Goal: Communication & Community: Connect with others

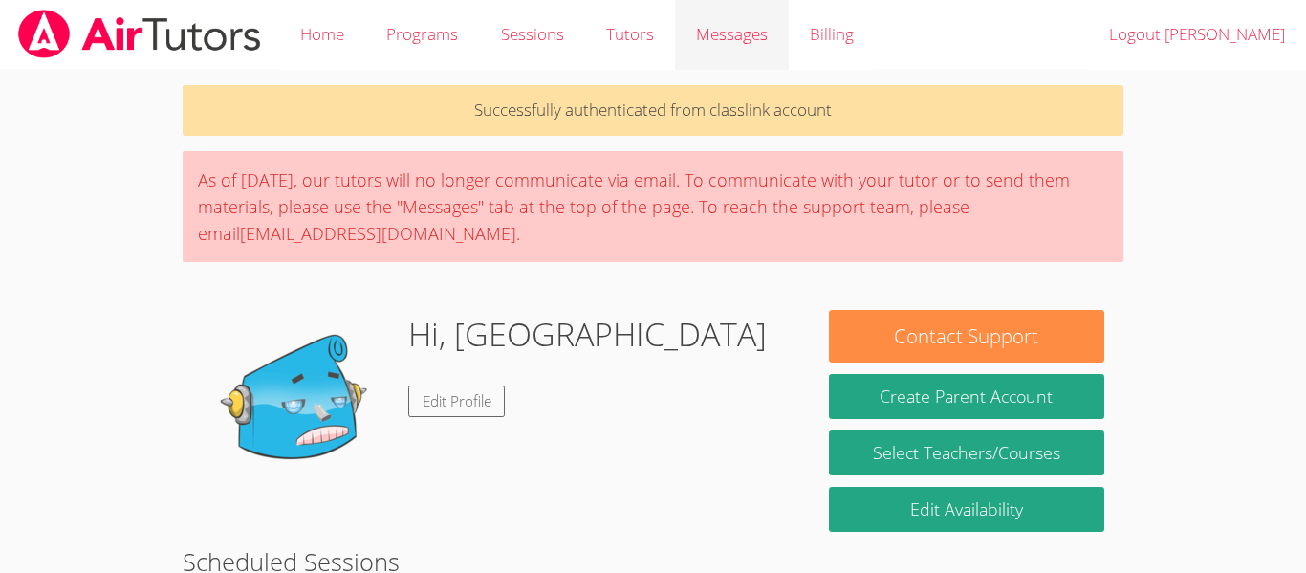
click at [718, 62] on link "Messages" at bounding box center [732, 35] width 114 height 70
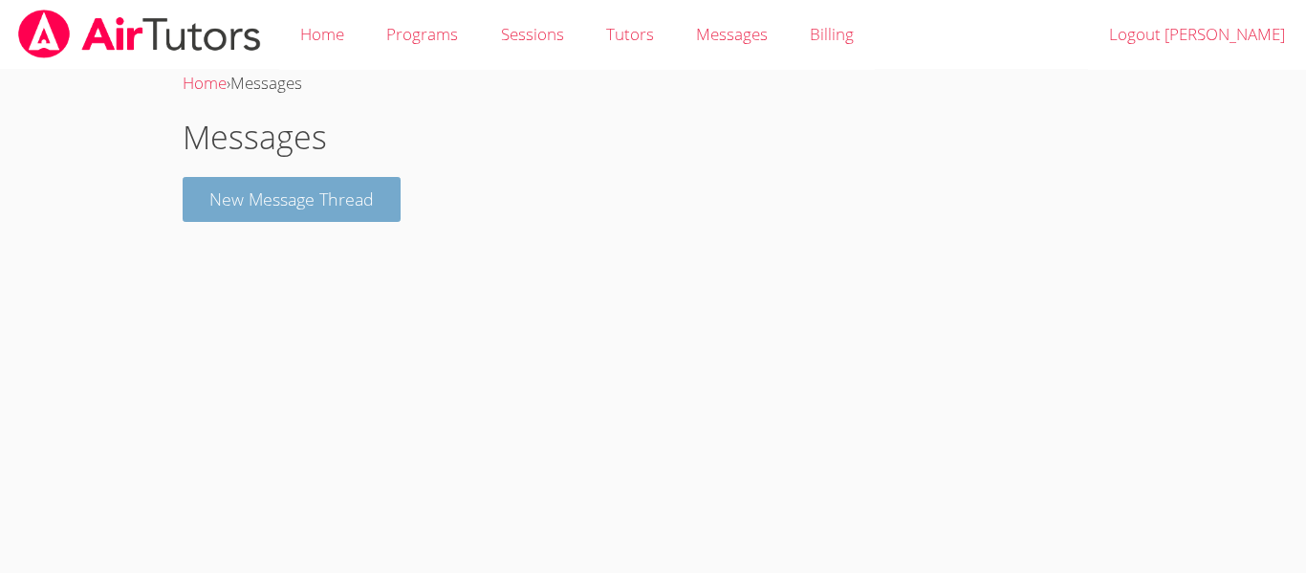
click at [333, 216] on button "New Message Thread" at bounding box center [292, 199] width 218 height 45
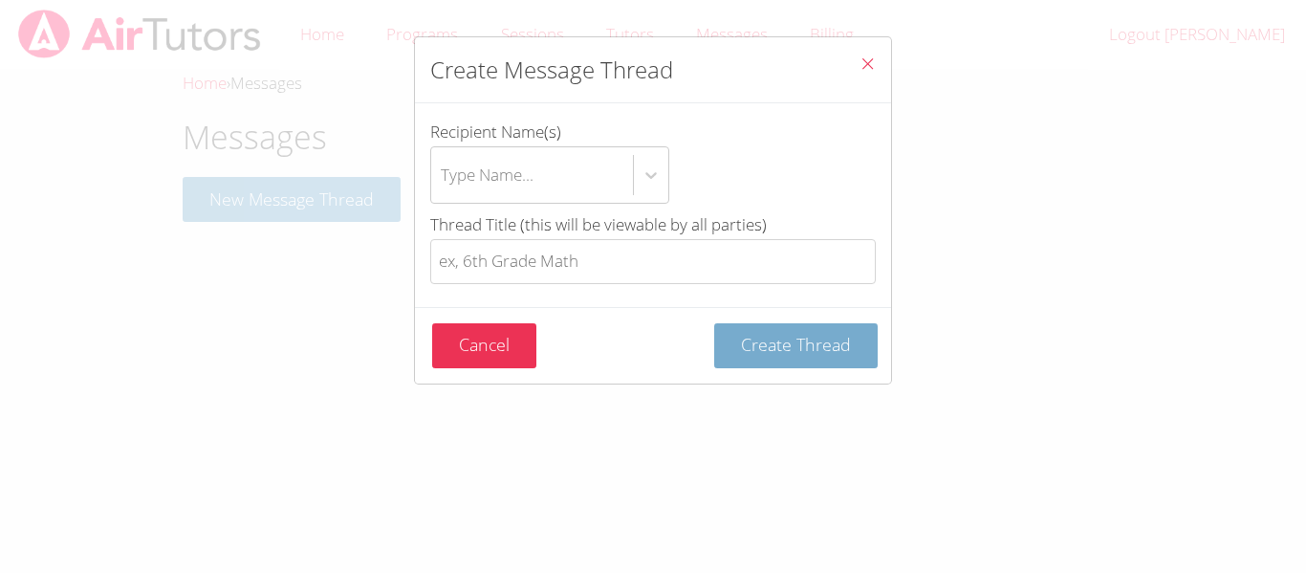
click at [840, 359] on button "Create Thread" at bounding box center [795, 345] width 163 height 45
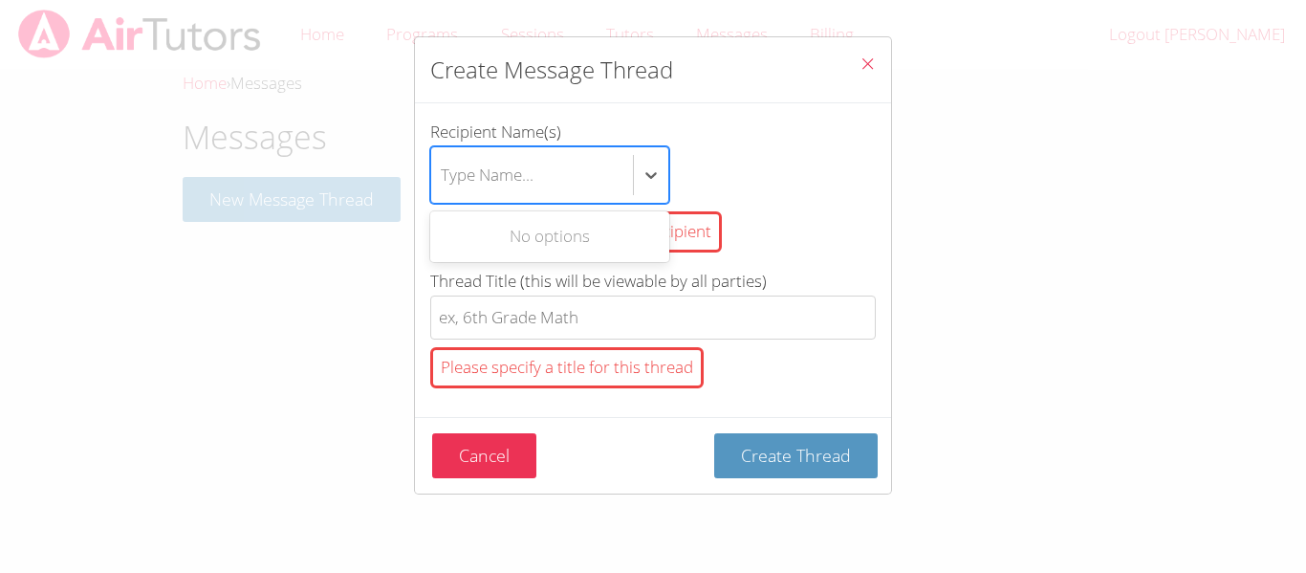
click at [477, 158] on div "Type Name..." at bounding box center [532, 174] width 202 height 55
click at [443, 158] on input "Recipient Name(s) Use Up and Down to choose options, press Enter to select the …" at bounding box center [442, 175] width 2 height 44
click at [477, 158] on div "Type Name..." at bounding box center [532, 174] width 202 height 55
click at [443, 158] on input "Recipient Name(s) Use Up and Down to choose options, press Enter to select the …" at bounding box center [442, 175] width 2 height 44
type input "B"
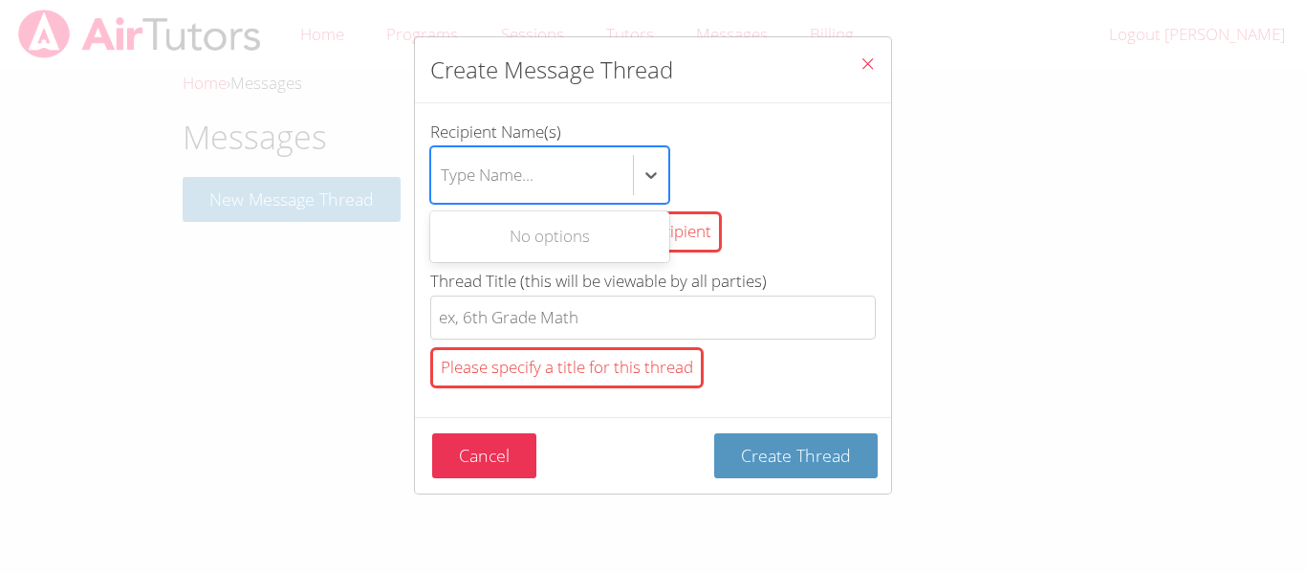
type input "L"
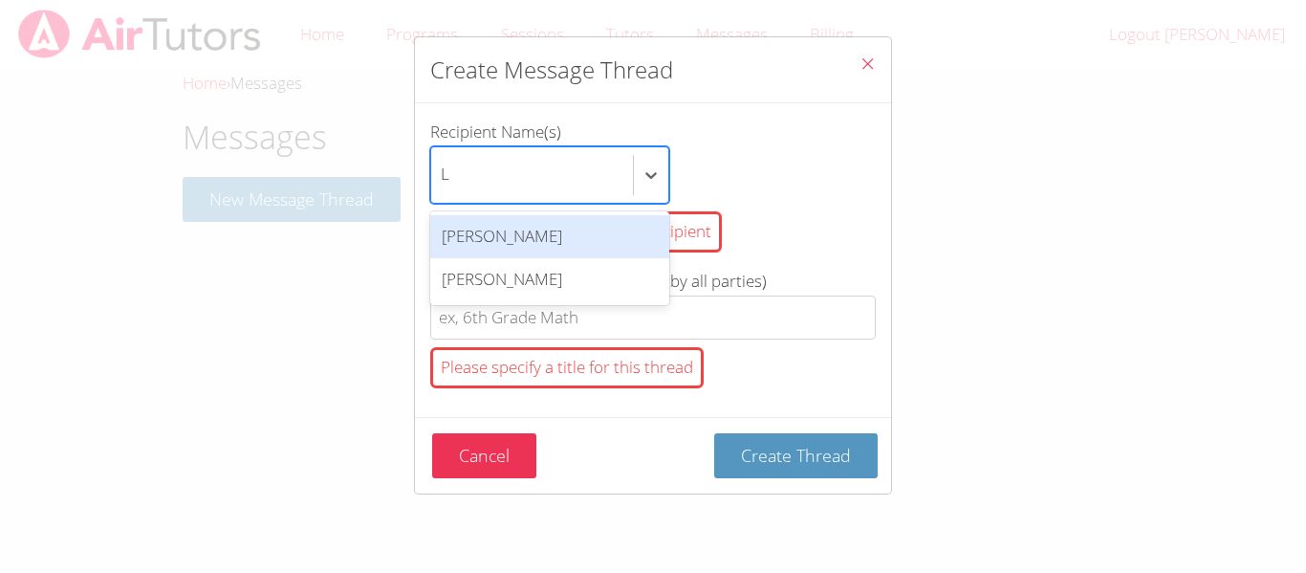
click at [482, 287] on div "[PERSON_NAME]" at bounding box center [549, 279] width 239 height 43
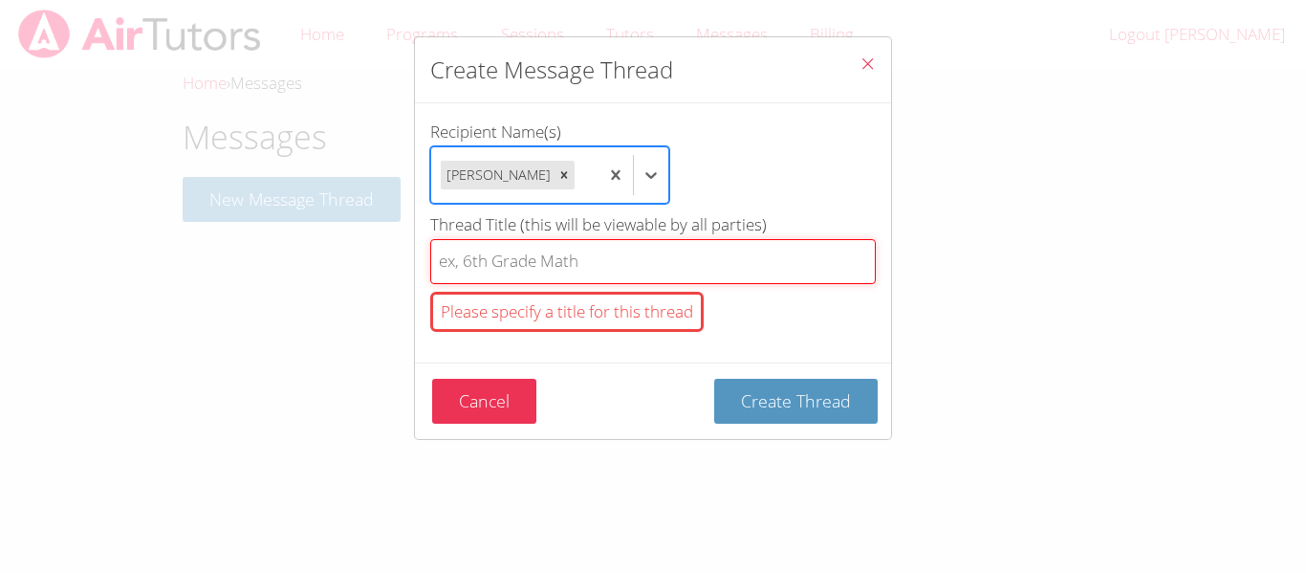
click at [461, 275] on input "Thread Title (this will be viewable by all parties) Please specify a title for …" at bounding box center [653, 261] width 446 height 45
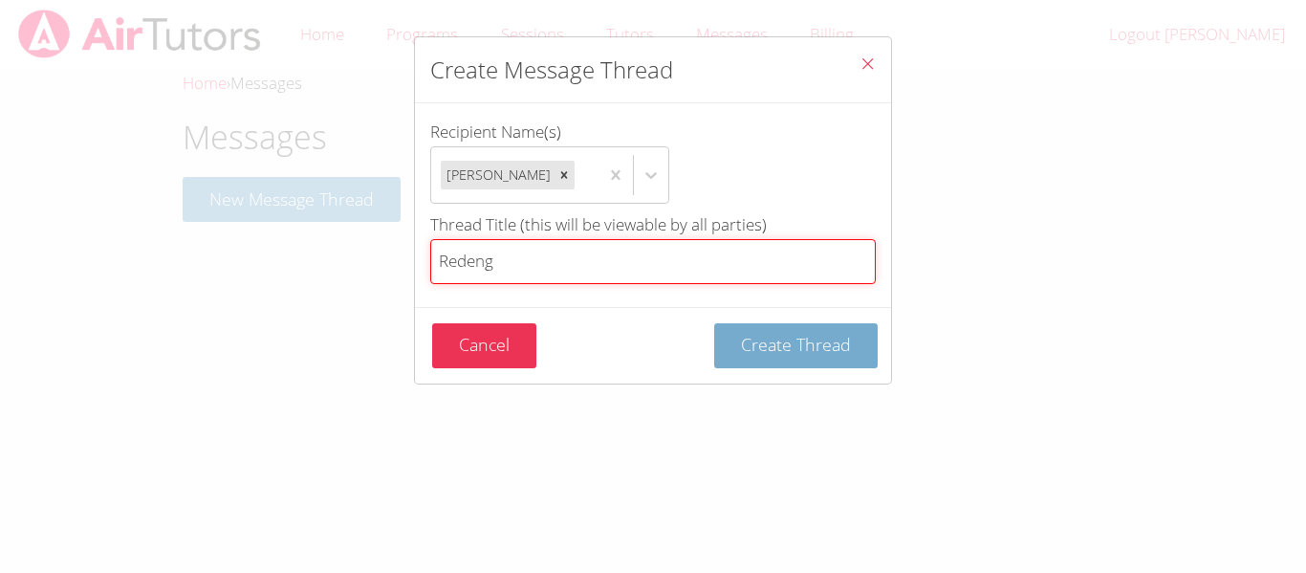
type input "Redeng"
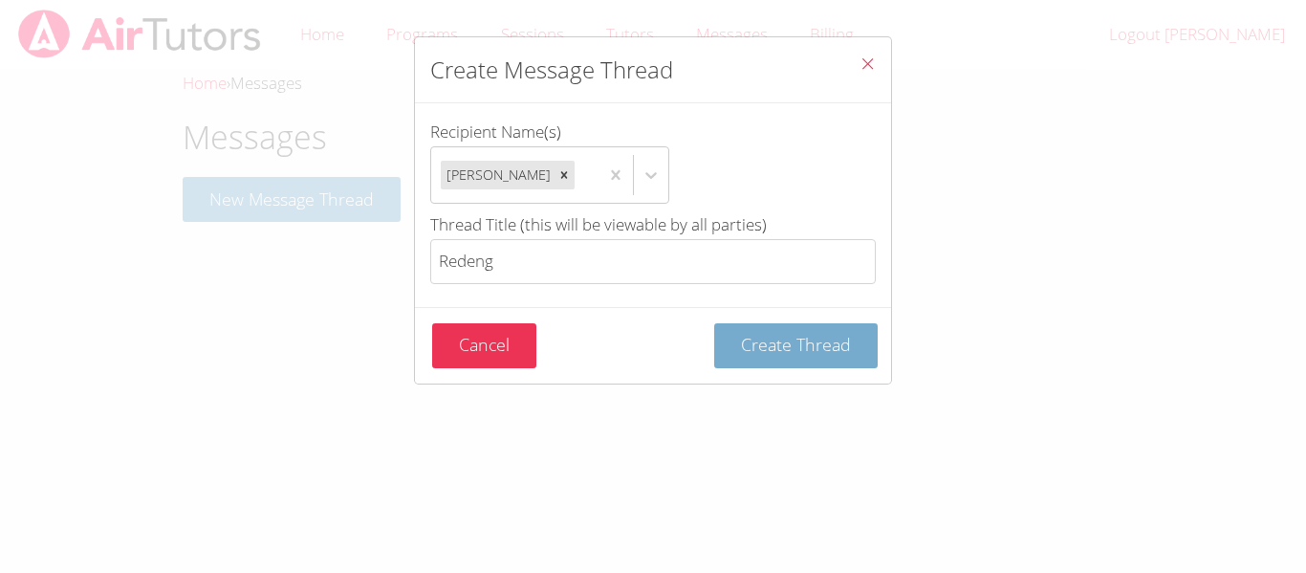
click at [716, 368] on button "Create Thread" at bounding box center [795, 345] width 163 height 45
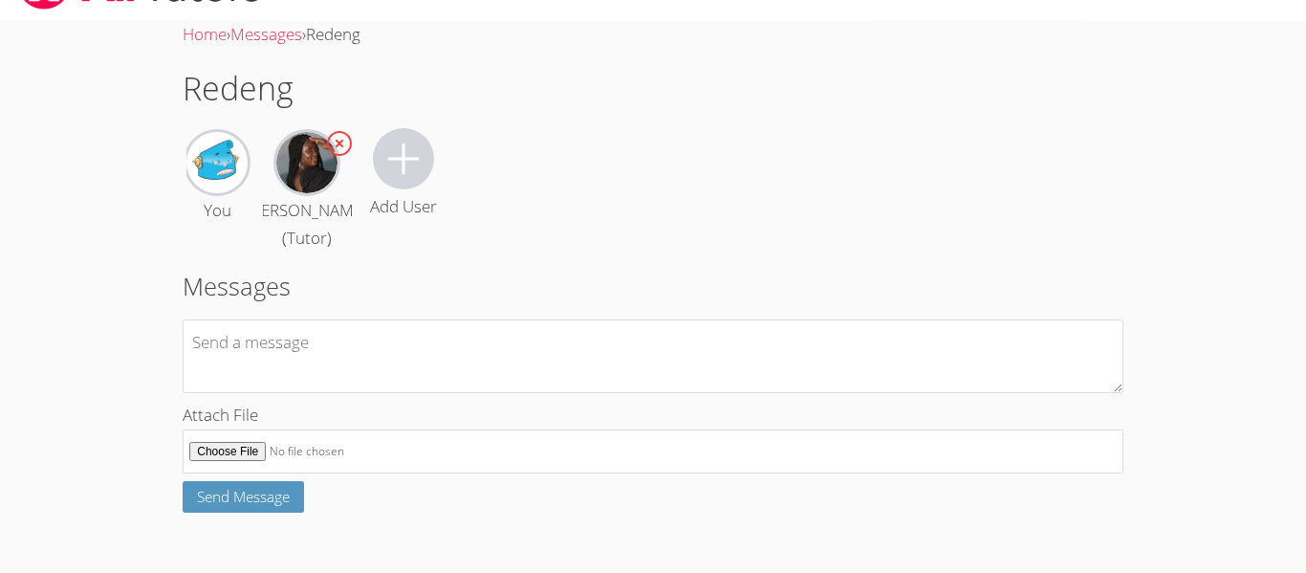
scroll to position [52, 0]
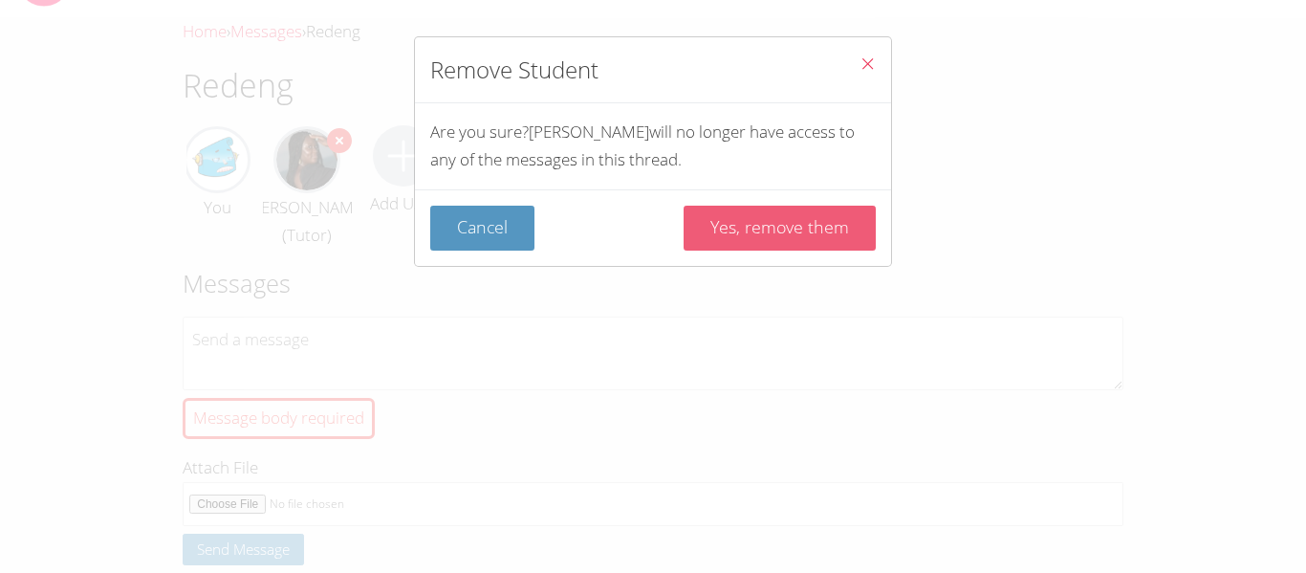
click at [732, 228] on button "Yes, remove them" at bounding box center [780, 228] width 192 height 45
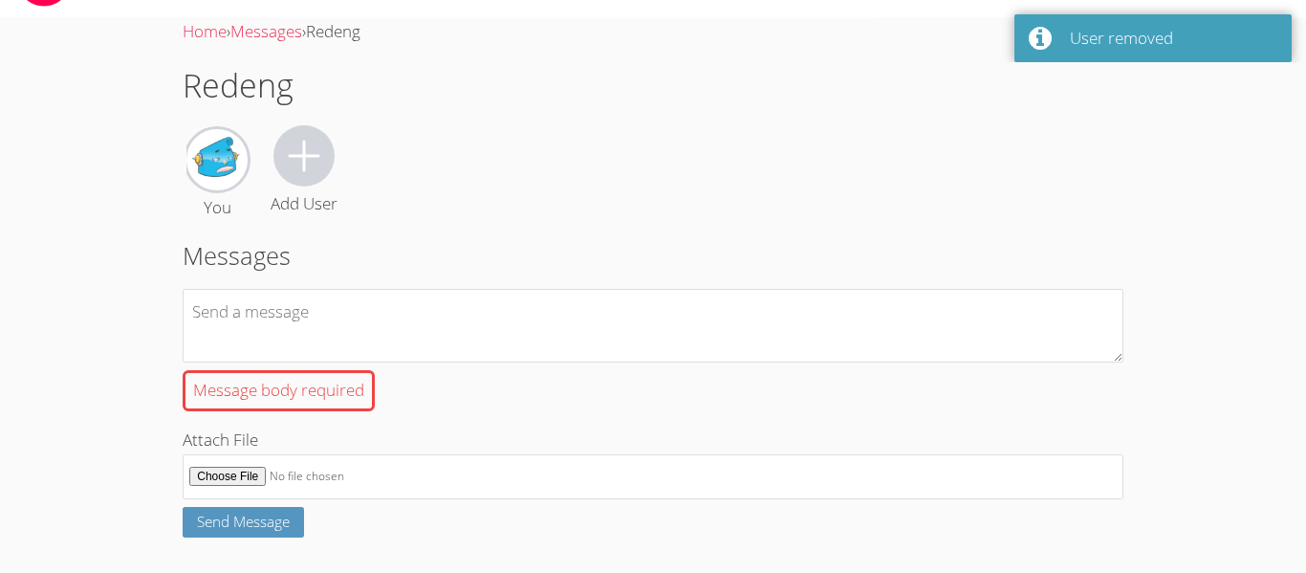
click at [293, 127] on button at bounding box center [303, 155] width 61 height 61
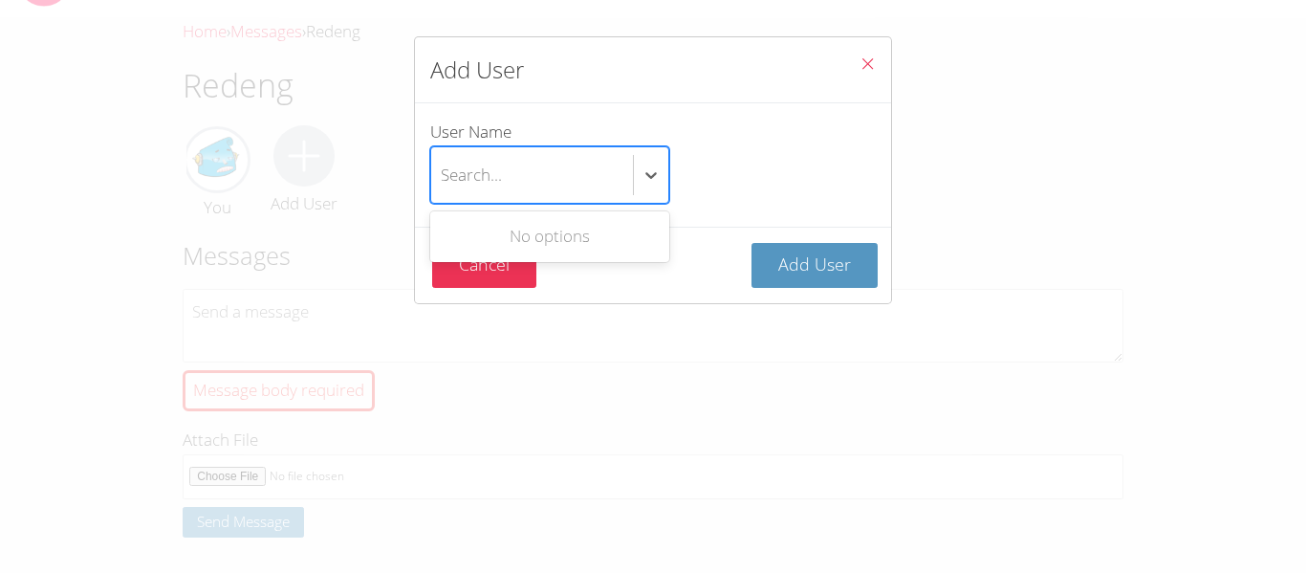
type input "L"
type input "M"
type input "g"
click at [460, 224] on div "[PERSON_NAME]" at bounding box center [549, 236] width 239 height 43
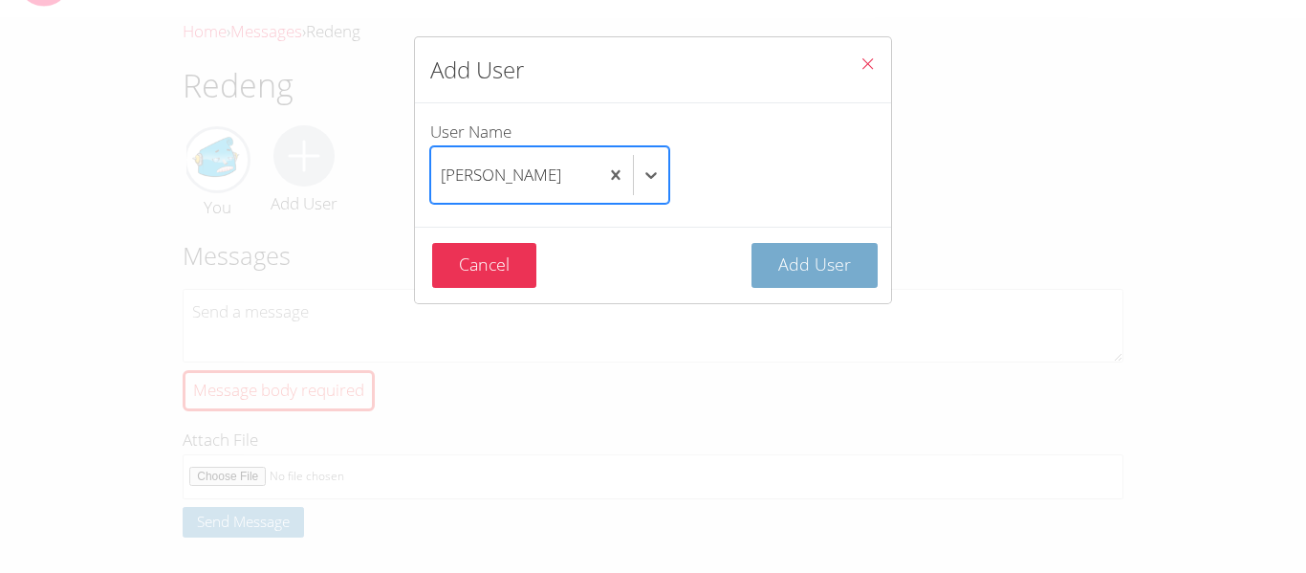
click at [794, 267] on span "Add User" at bounding box center [814, 263] width 73 height 23
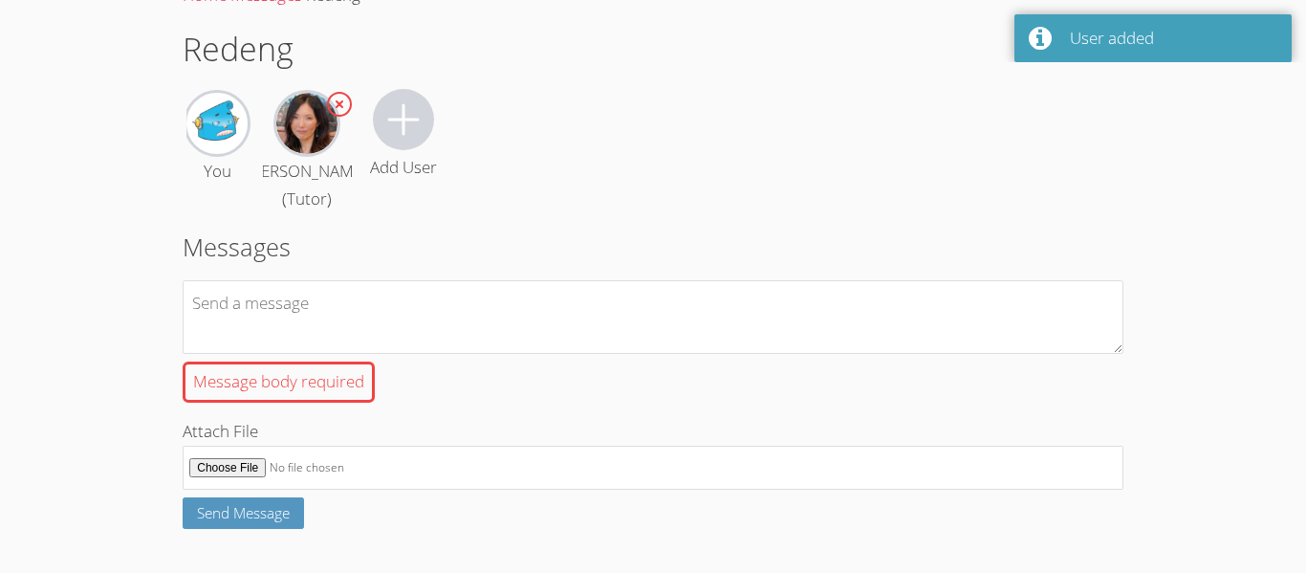
scroll to position [112, 0]
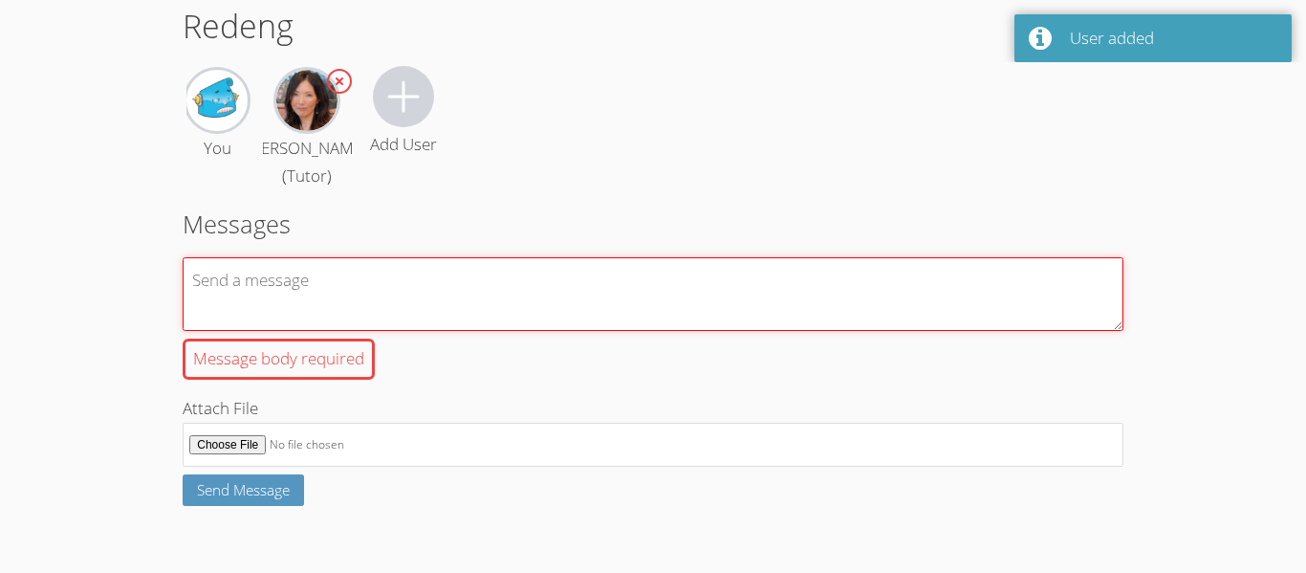
click at [220, 288] on textarea "Message body required" at bounding box center [653, 294] width 941 height 74
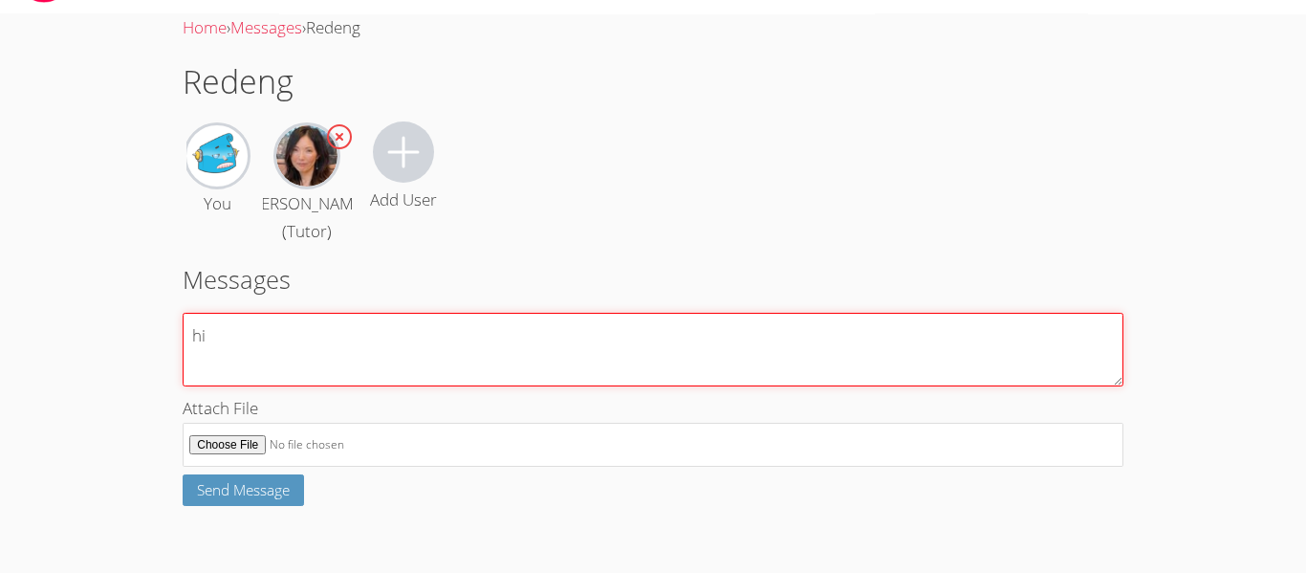
type textarea "hi"
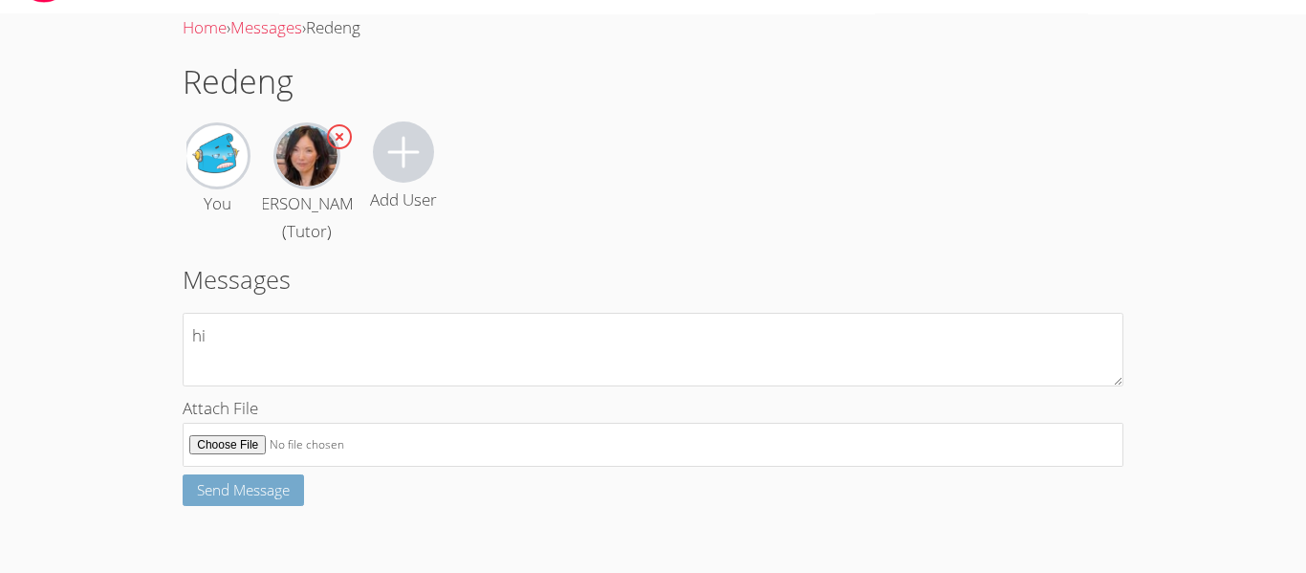
click at [197, 503] on button "Send Message" at bounding box center [243, 490] width 121 height 32
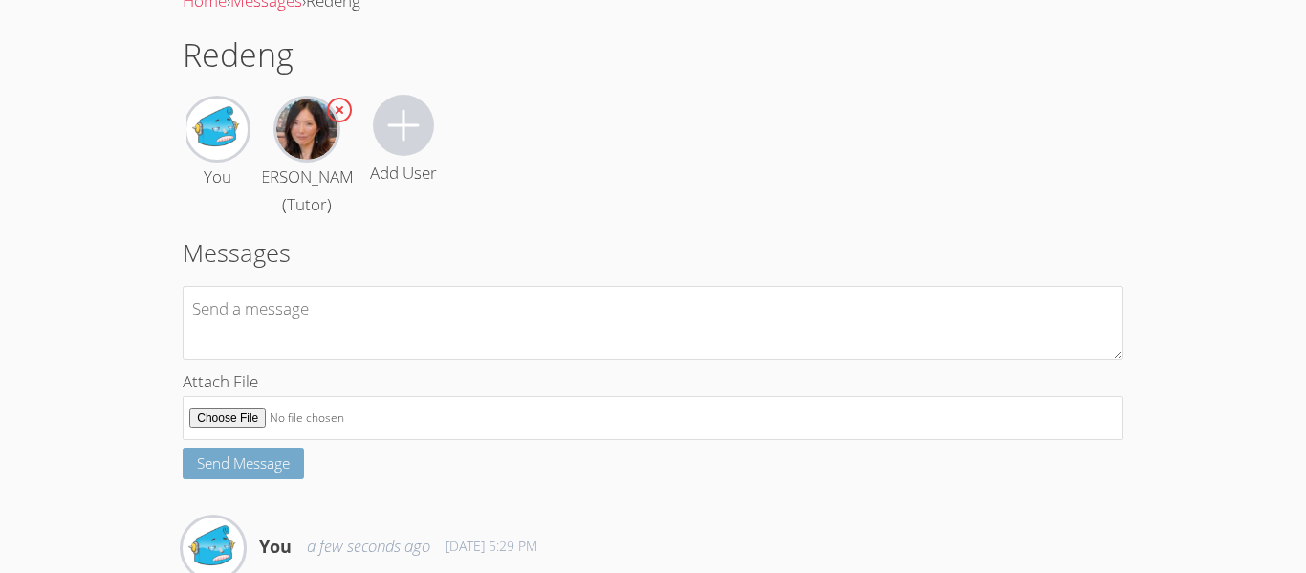
scroll to position [192, 0]
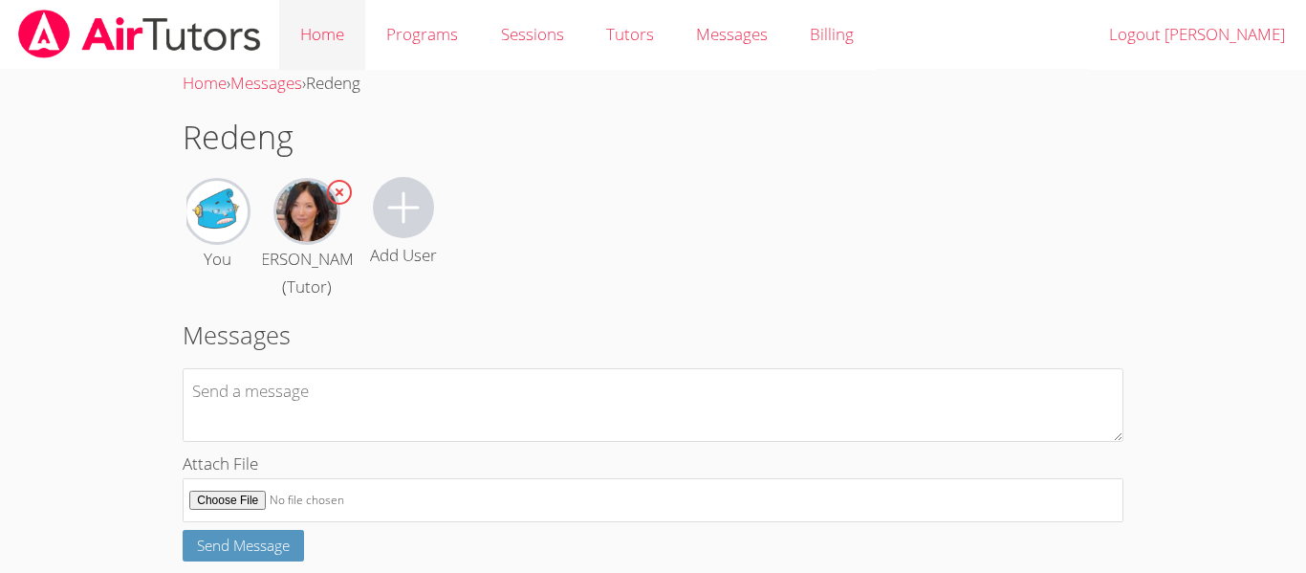
click at [308, 34] on link "Home" at bounding box center [322, 35] width 86 height 70
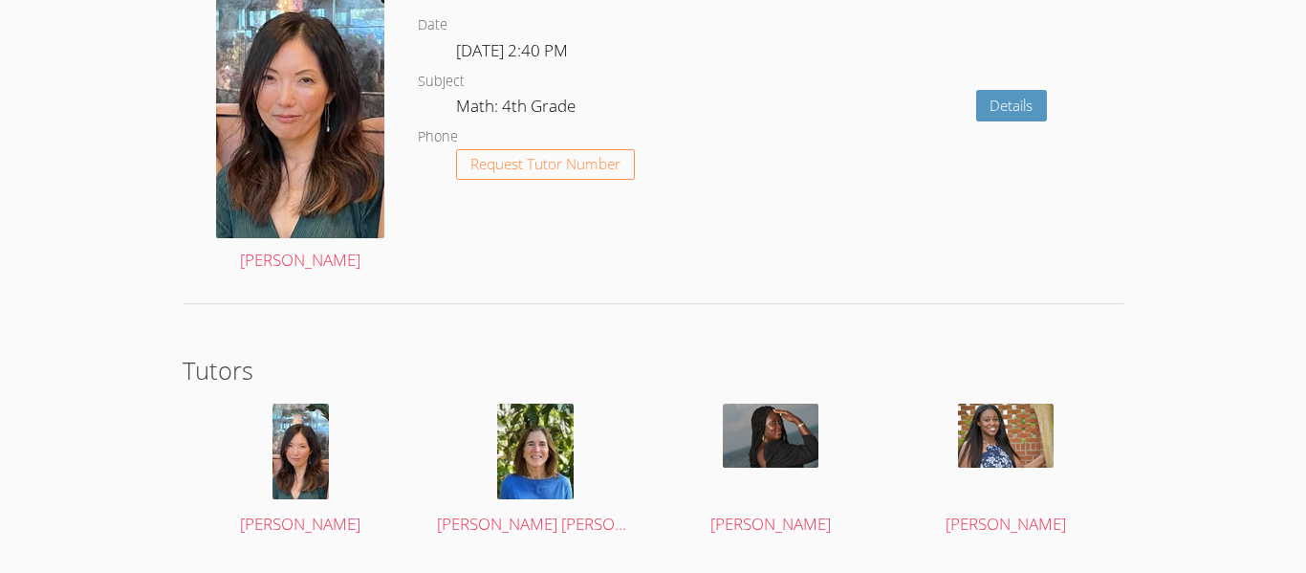
scroll to position [3818, 0]
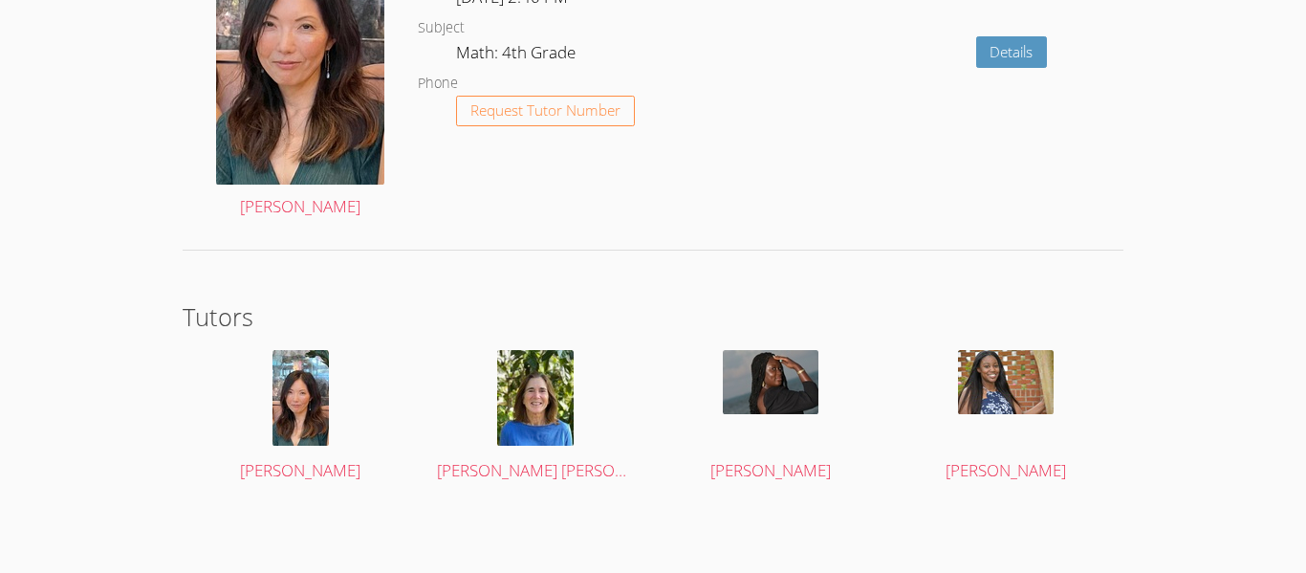
click at [754, 223] on div "Details" at bounding box center [935, 59] width 376 height 352
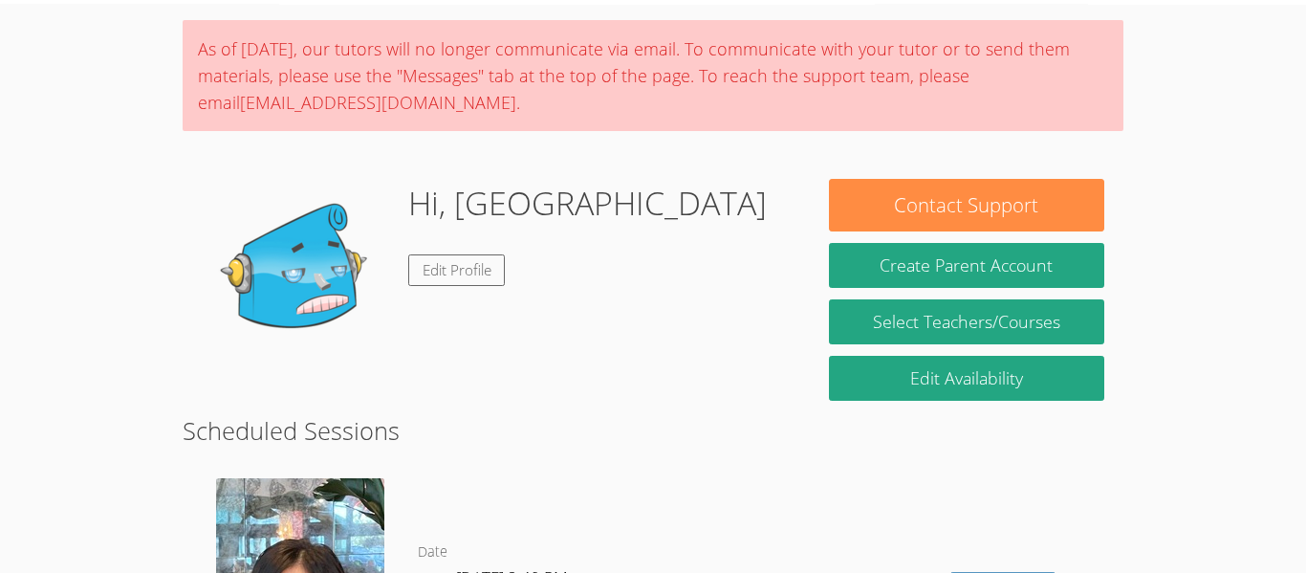
scroll to position [0, 0]
